Goal: Find contact information: Find contact information

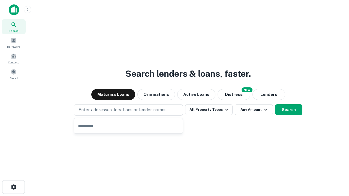
type input "**********"
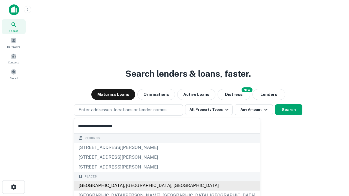
click at [130, 186] on div "Santa Monica, CA, USA" at bounding box center [167, 186] width 186 height 10
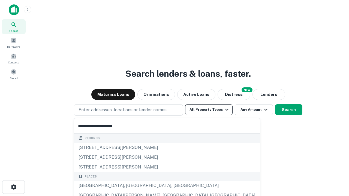
click at [209, 110] on button "All Property Types" at bounding box center [208, 109] width 47 height 11
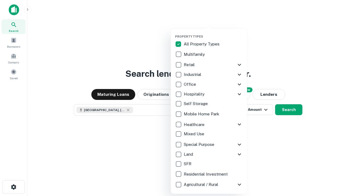
click at [213, 33] on button "button" at bounding box center [213, 33] width 76 height 0
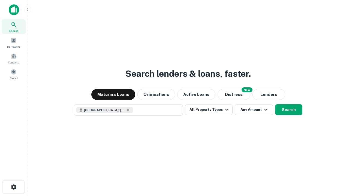
scroll to position [9, 0]
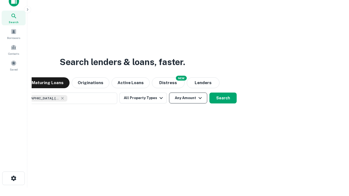
click at [169, 93] on button "Any Amount" at bounding box center [188, 98] width 38 height 11
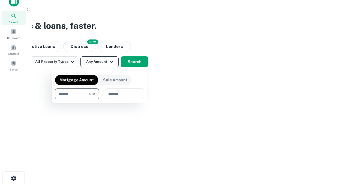
type input "*******"
click at [99, 99] on button "button" at bounding box center [99, 99] width 89 height 0
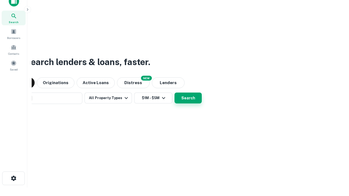
click at [174, 93] on button "Search" at bounding box center [187, 98] width 27 height 11
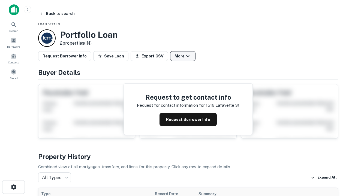
click at [183, 56] on button "More" at bounding box center [182, 56] width 25 height 10
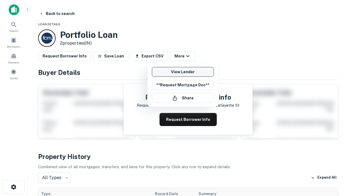
click at [183, 72] on link "View Lender" at bounding box center [183, 72] width 62 height 10
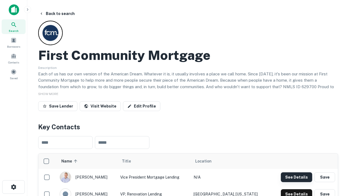
click at [296, 177] on button "See Details" at bounding box center [296, 178] width 31 height 10
